Goal: Information Seeking & Learning: Learn about a topic

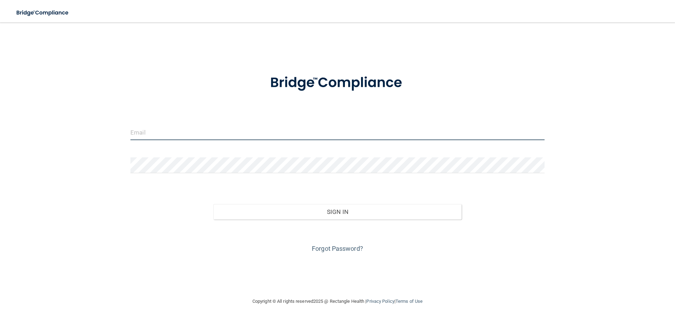
click at [179, 126] on input "email" at bounding box center [337, 132] width 414 height 16
type input "[EMAIL_ADDRESS][DOMAIN_NAME]"
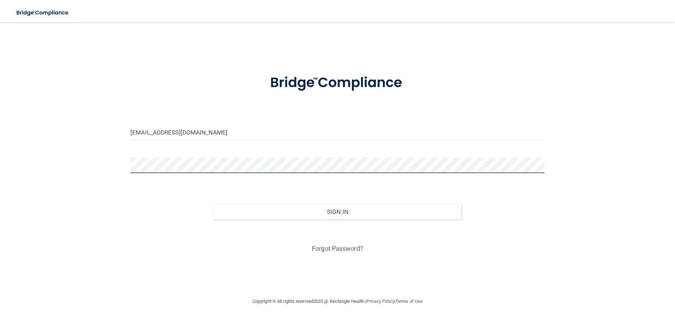
click at [213, 204] on button "Sign In" at bounding box center [337, 211] width 248 height 15
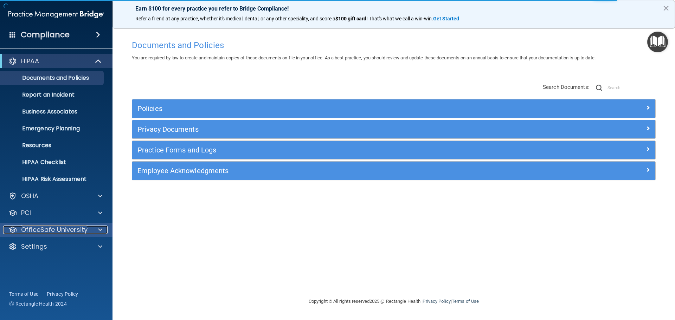
click at [64, 232] on p "OfficeSafe University" at bounding box center [54, 230] width 66 height 8
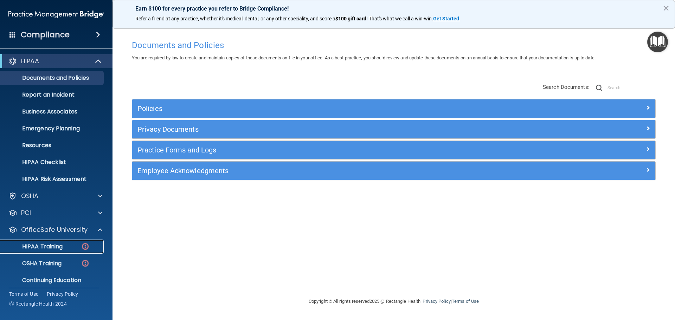
click at [63, 252] on link "HIPAA Training" at bounding box center [48, 247] width 111 height 14
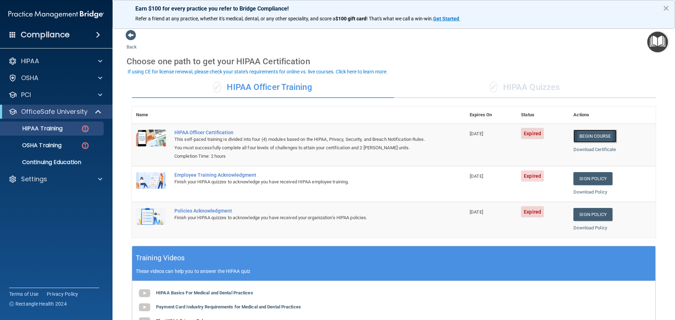
click at [601, 137] on link "Begin Course" at bounding box center [594, 136] width 43 height 13
